Goal: Check status: Check status

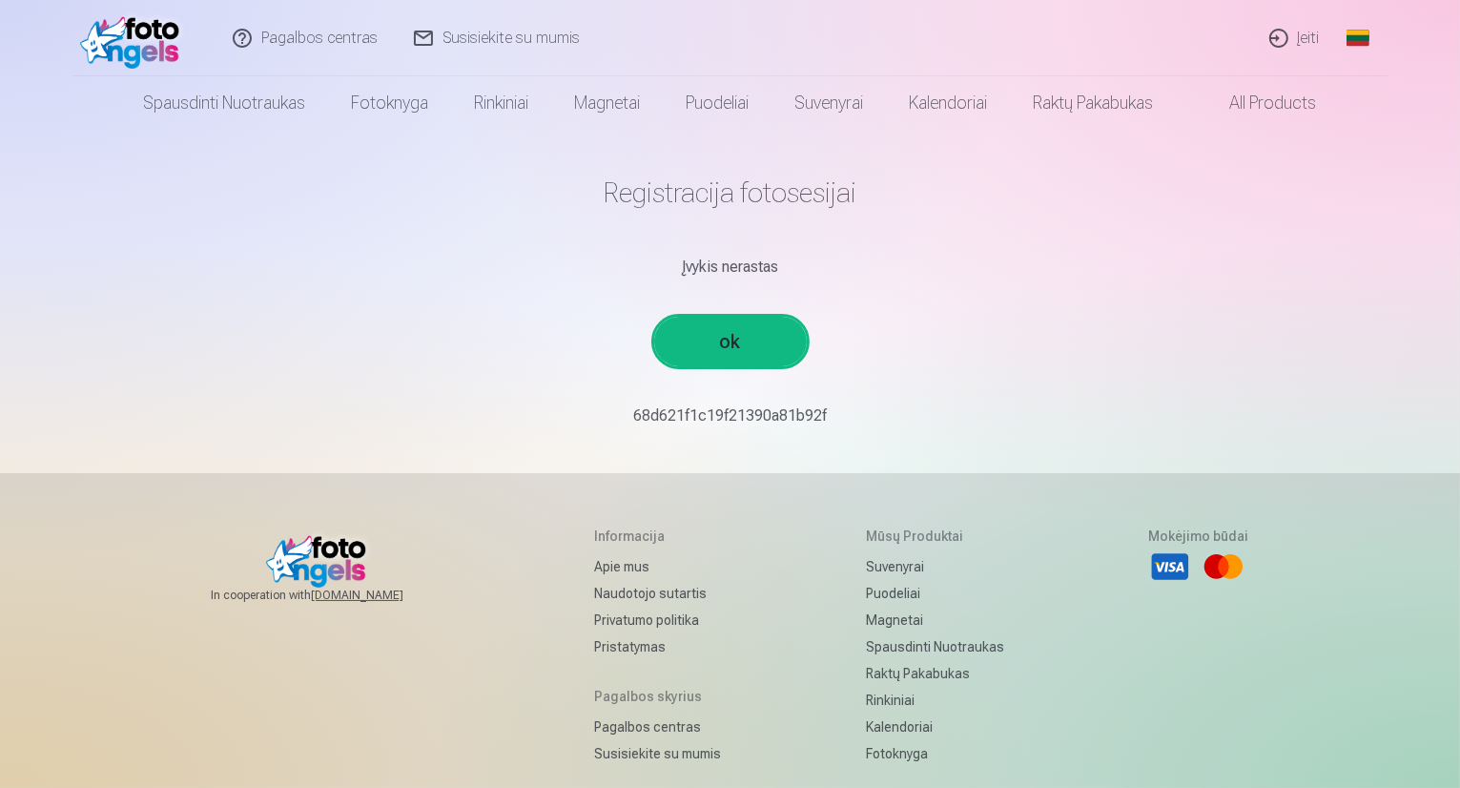
click at [730, 350] on link "ok" at bounding box center [730, 342] width 153 height 50
drag, startPoint x: 679, startPoint y: 268, endPoint x: 786, endPoint y: 272, distance: 106.9
click at [786, 272] on div "Įvykis nerastas" at bounding box center [731, 267] width 1114 height 23
copy div "Įvykis nerastas"
click at [778, 426] on p "68d621f1c19f21390a81b92f￼￼" at bounding box center [731, 415] width 1114 height 23
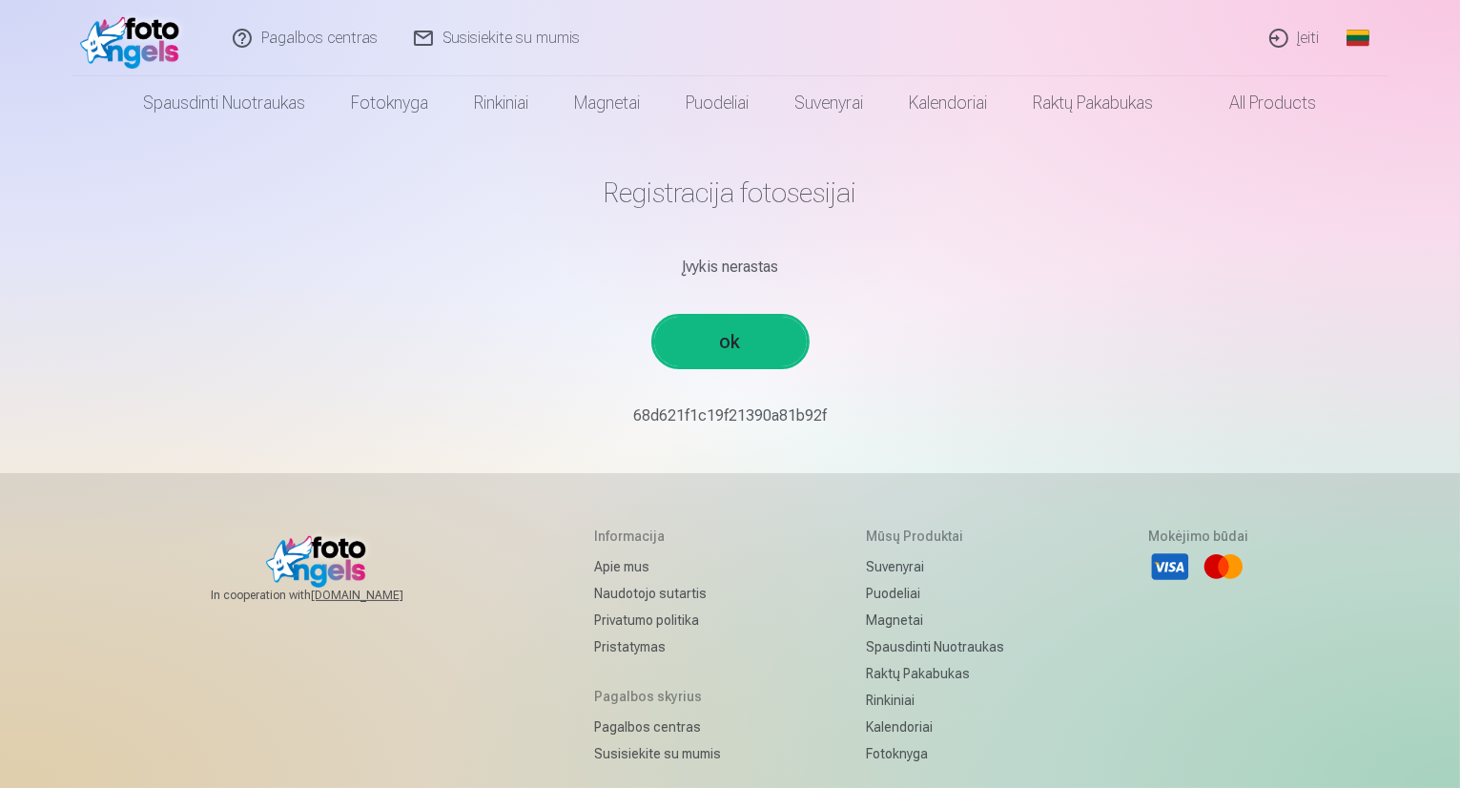
click at [836, 413] on p "68d621f1c19f21390a81b92f￼￼" at bounding box center [731, 415] width 1114 height 23
click at [129, 31] on img at bounding box center [135, 38] width 110 height 61
